Goal: Information Seeking & Learning: Learn about a topic

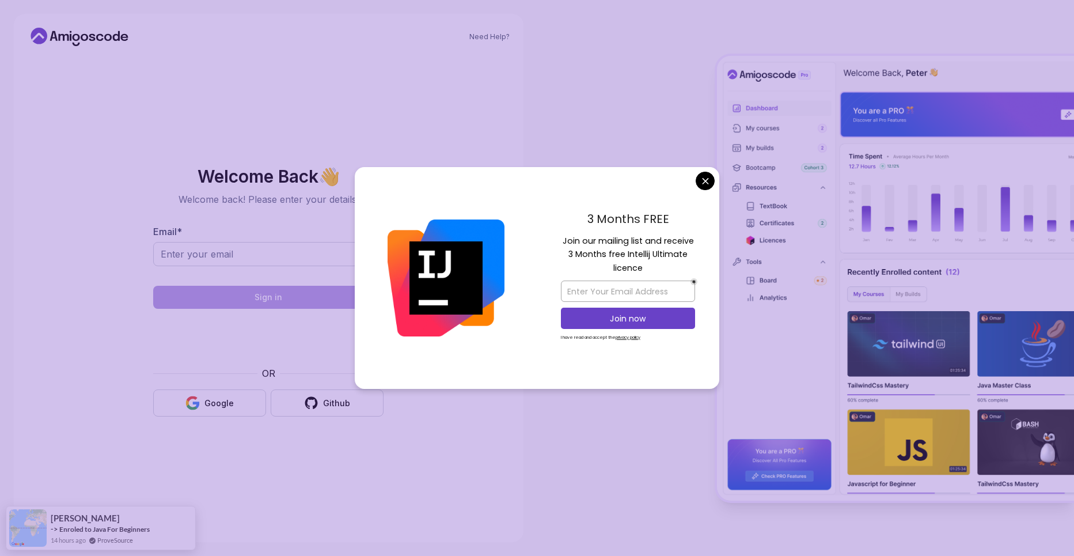
click at [711, 177] on body "Need Help? Welcome Back 👋 Welcome back! Please enter your details. Email * Sign…" at bounding box center [537, 278] width 1074 height 556
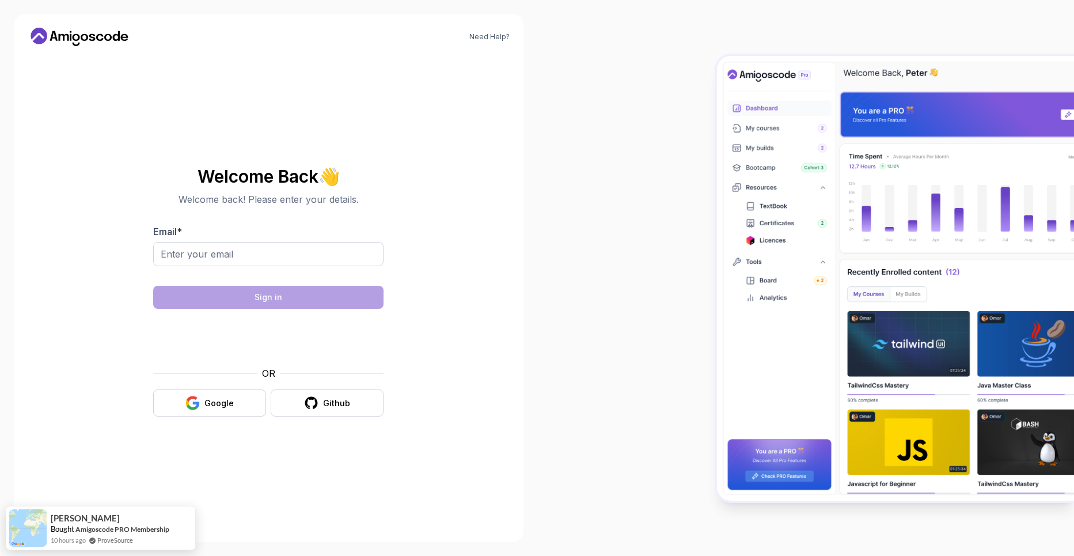
drag, startPoint x: 223, startPoint y: 406, endPoint x: 265, endPoint y: 443, distance: 55.9
click at [265, 443] on div "Welcome Back 👋 Welcome back! Please enter your details. Email * Sign in OR Goog…" at bounding box center [268, 291] width 387 height 473
click at [239, 397] on button "Google" at bounding box center [209, 402] width 113 height 27
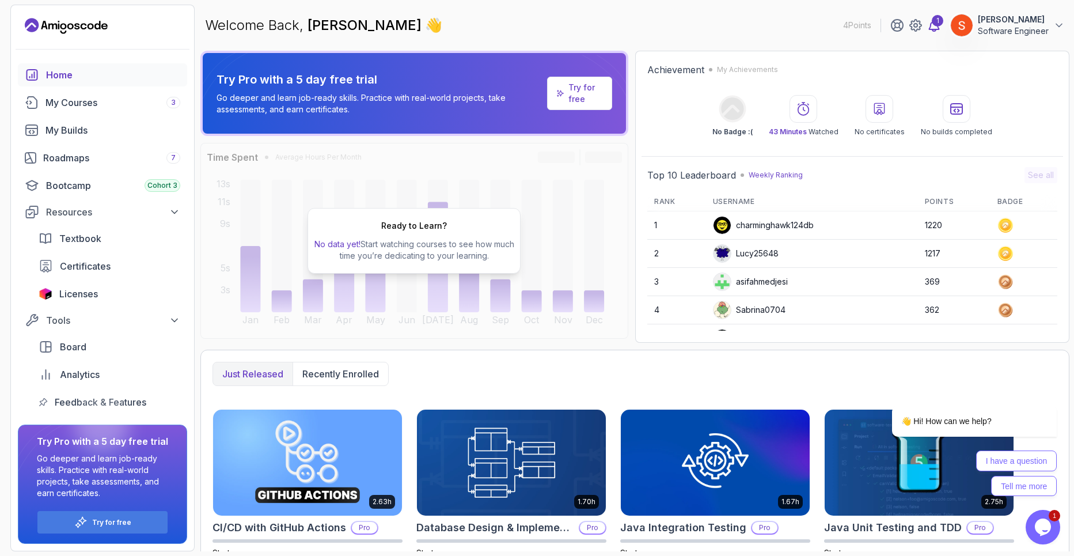
click at [935, 19] on div "1" at bounding box center [937, 21] width 12 height 12
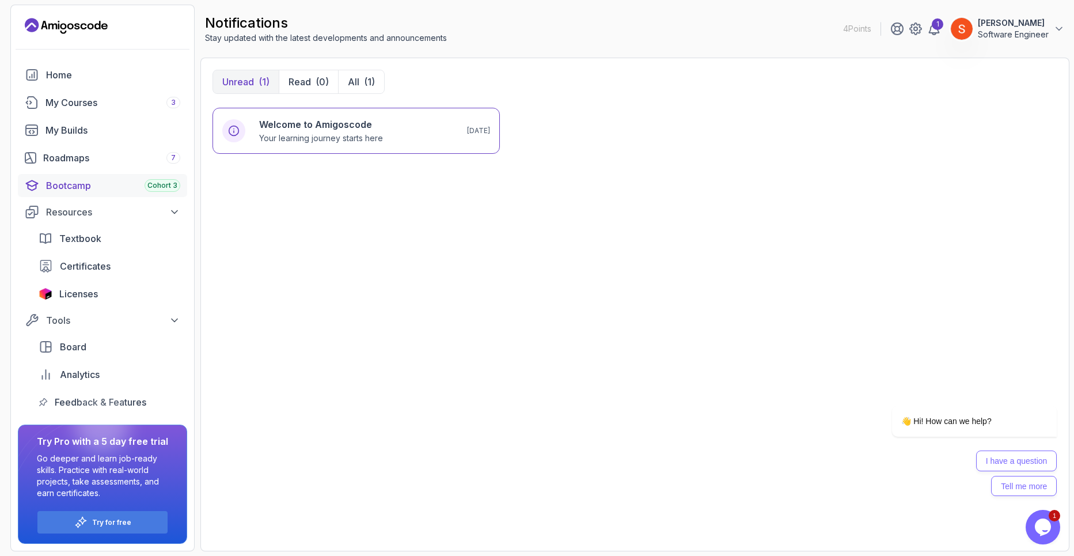
click at [142, 188] on div "Bootcamp Cohort 3" at bounding box center [113, 185] width 134 height 14
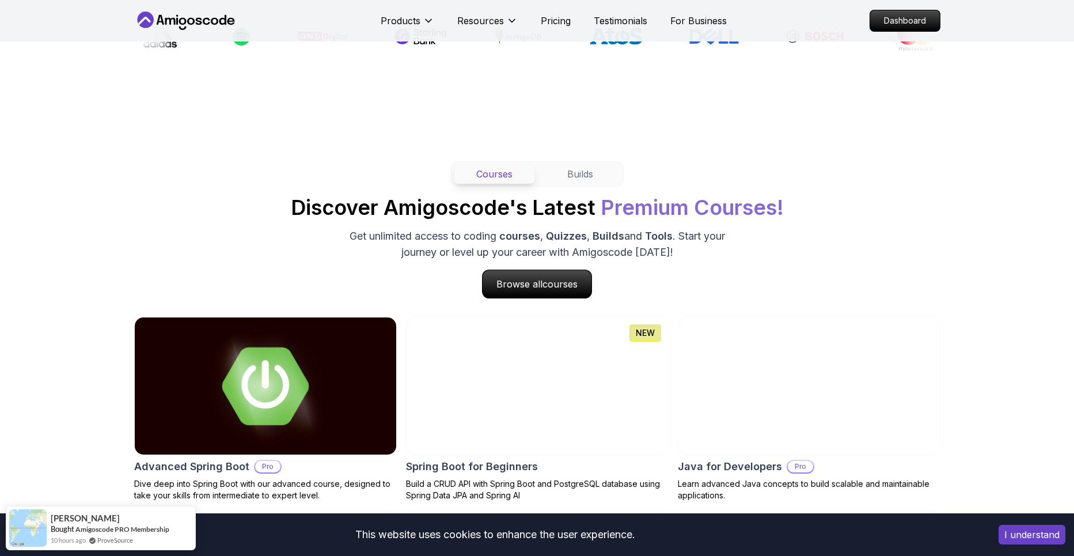
scroll to position [1124, 0]
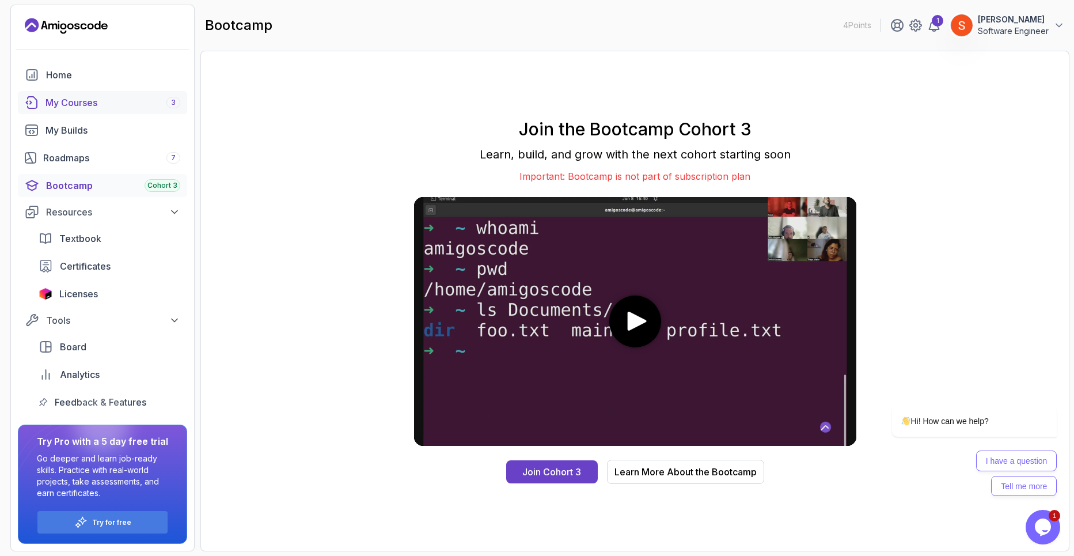
click at [154, 100] on div "My Courses 3" at bounding box center [112, 103] width 135 height 14
